Goal: Use online tool/utility: Utilize a website feature to perform a specific function

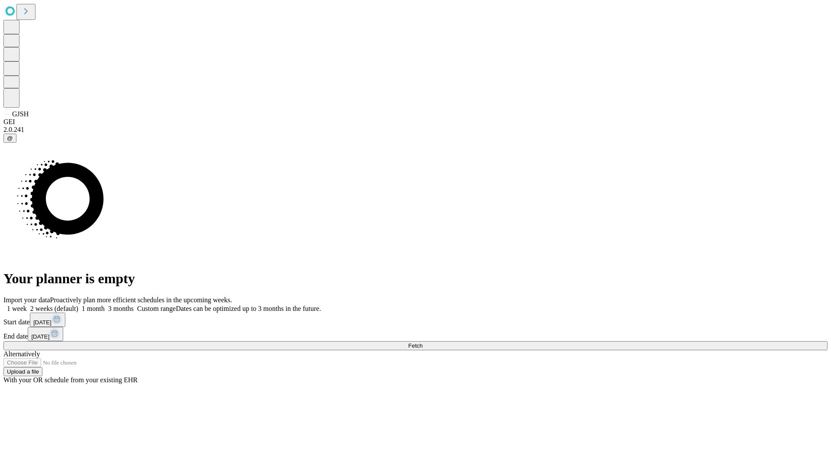
click at [422, 343] on span "Fetch" at bounding box center [415, 346] width 14 height 6
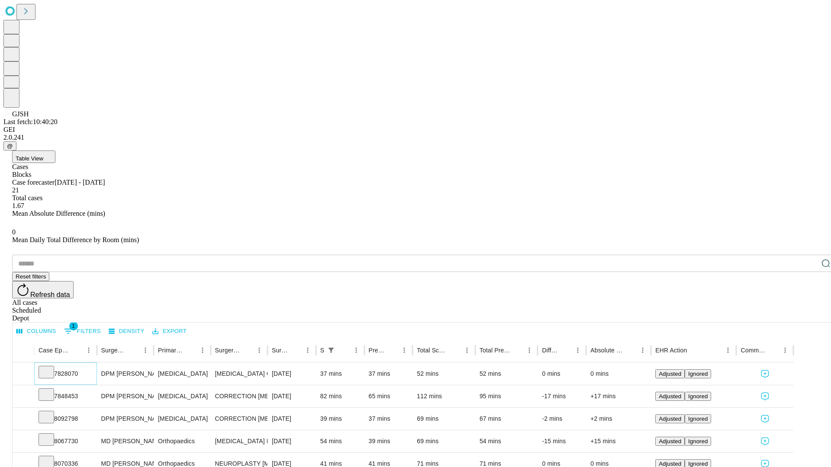
click at [51, 367] on icon at bounding box center [46, 371] width 9 height 9
